Goal: Information Seeking & Learning: Check status

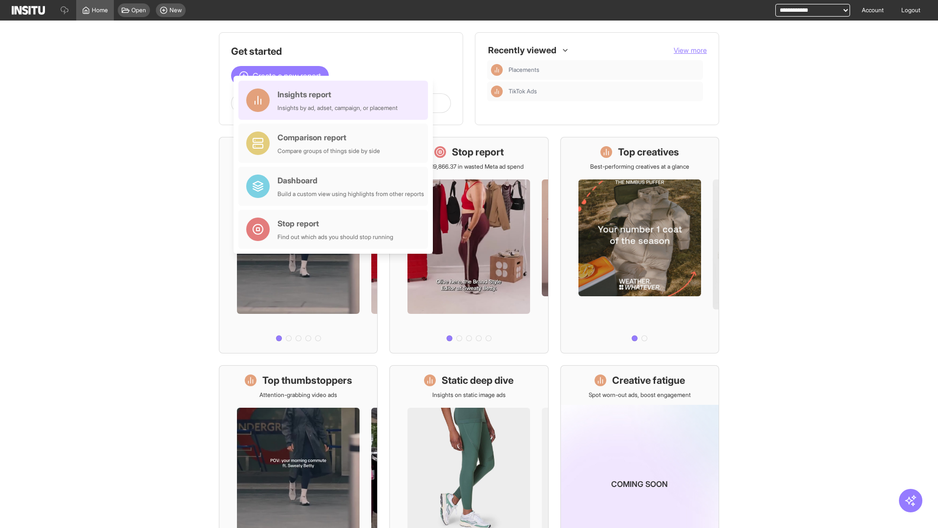
click at [336, 100] on div "Insights report Insights by ad, adset, campaign, or placement" at bounding box center [338, 99] width 120 height 23
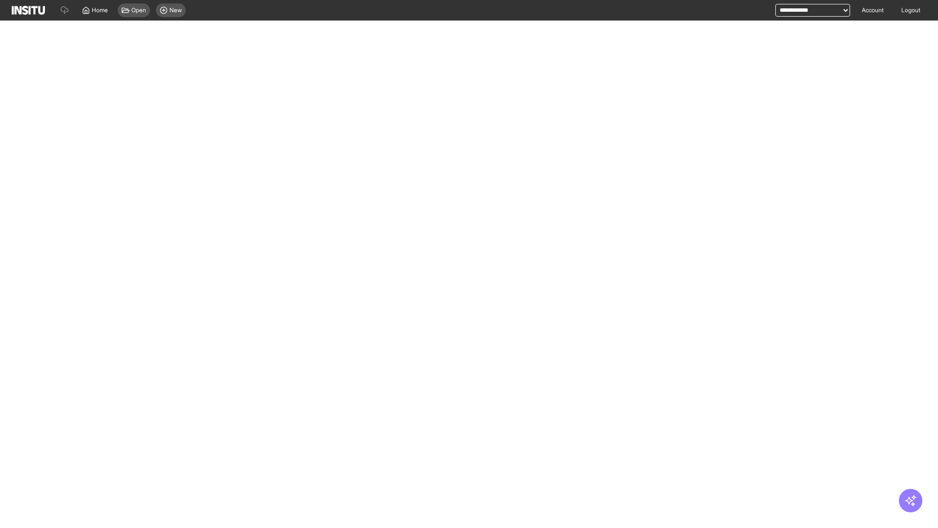
select select "**"
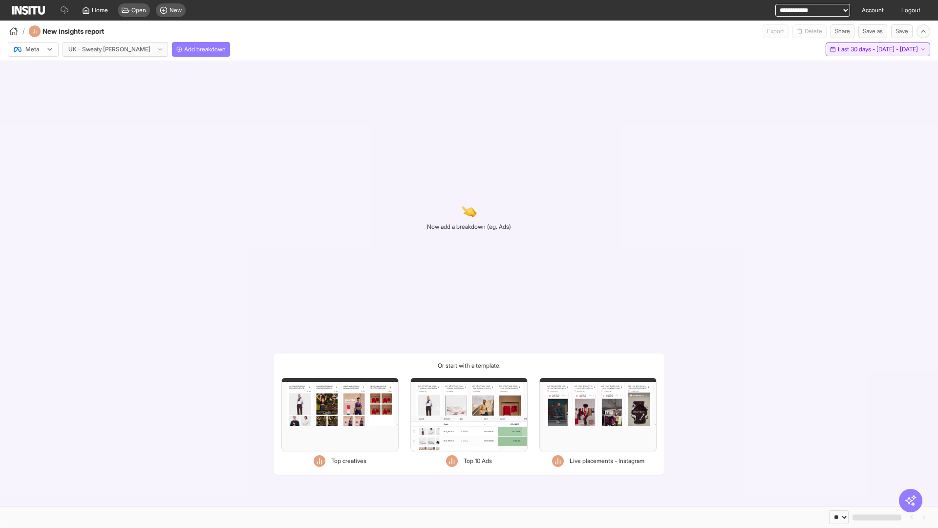
click at [855, 49] on span "Last 30 days - [DATE] - [DATE]" at bounding box center [878, 49] width 80 height 8
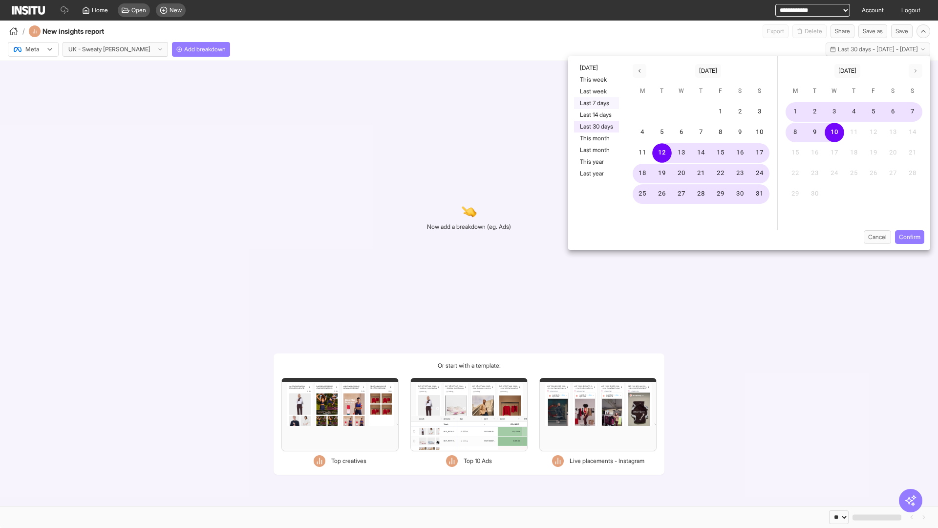
click at [596, 103] on button "Last 7 days" at bounding box center [596, 103] width 45 height 12
